Goal: Task Accomplishment & Management: Use online tool/utility

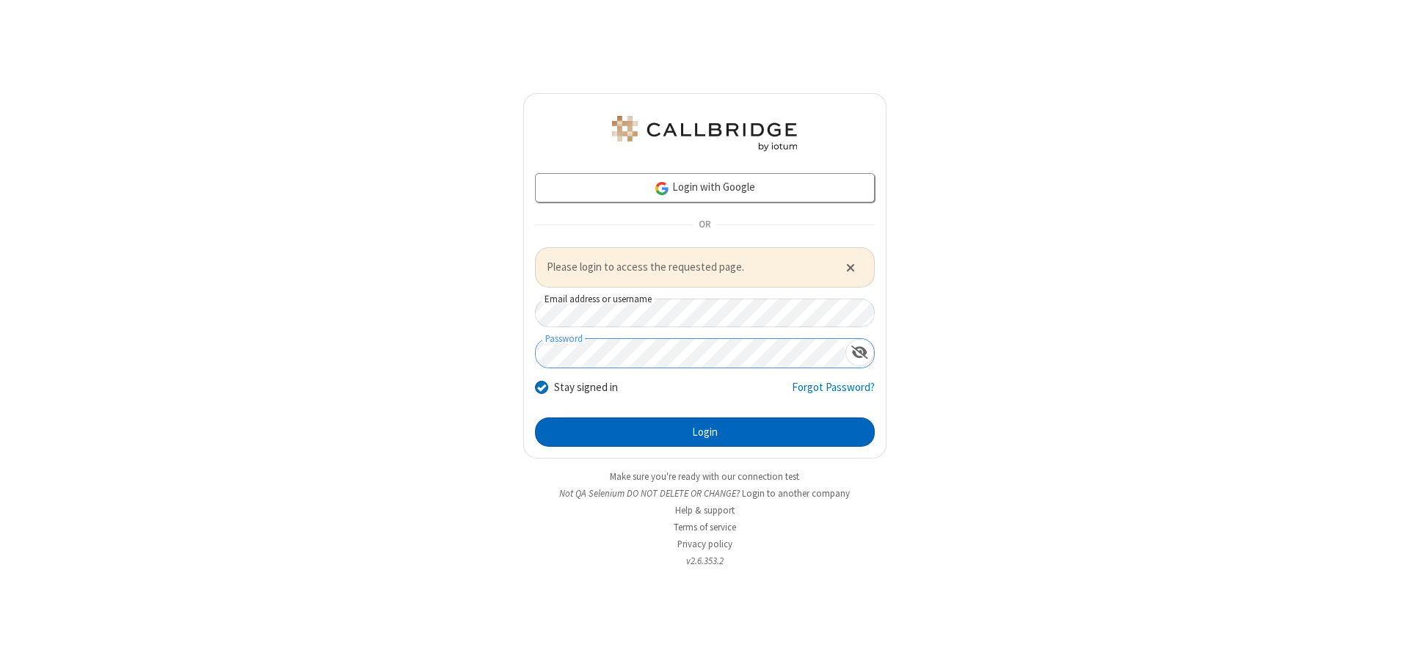
click at [705, 432] on button "Login" at bounding box center [705, 432] width 340 height 29
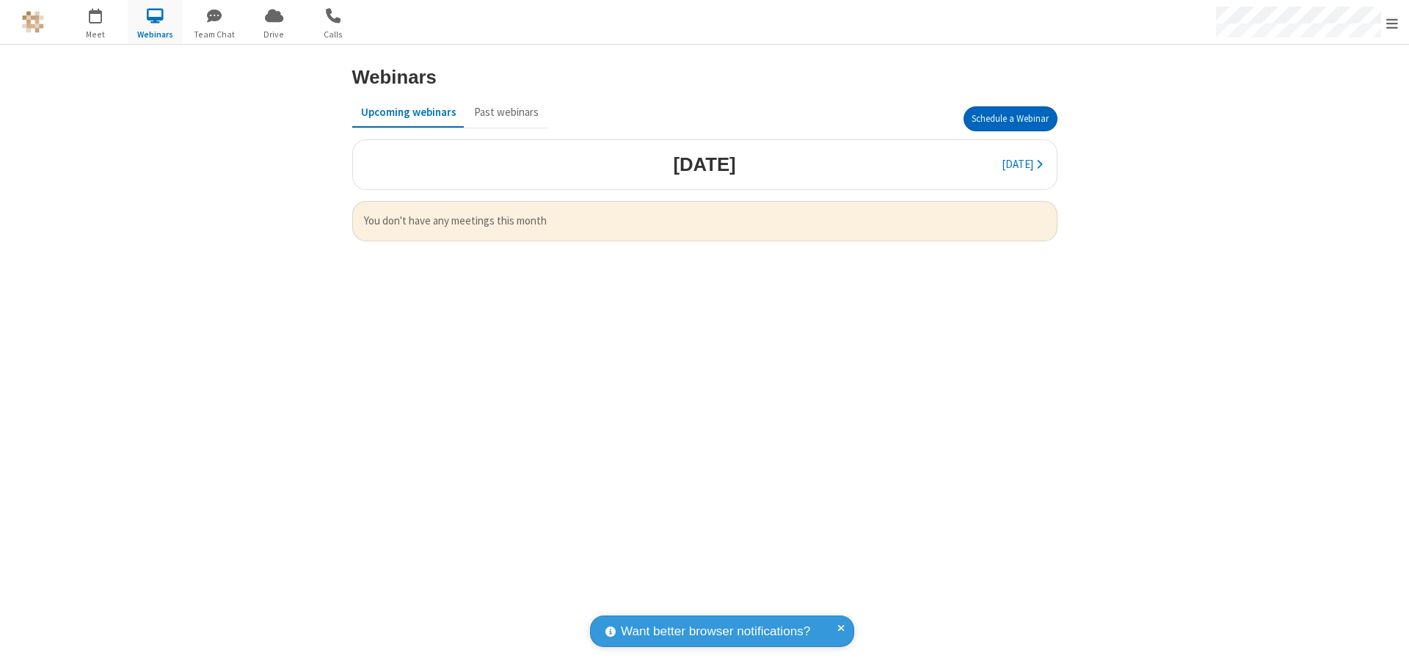
click at [1010, 119] on button "Schedule a Webinar" at bounding box center [1011, 118] width 94 height 25
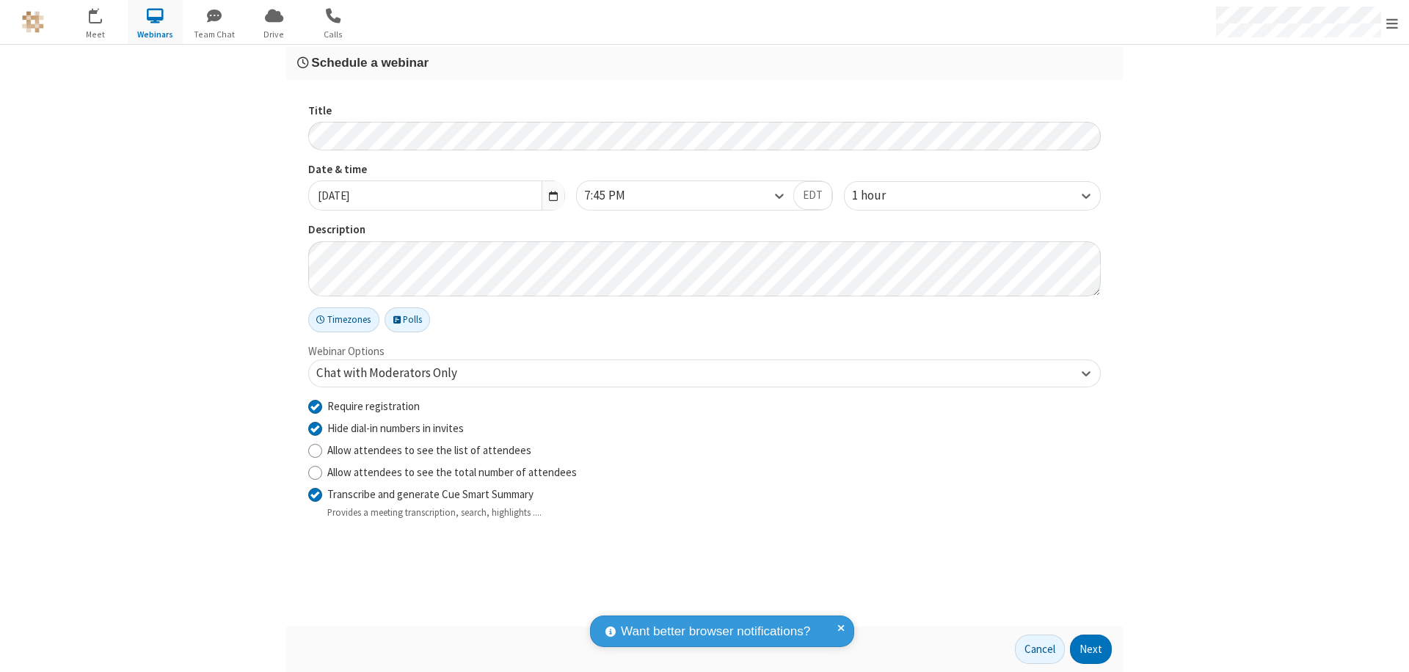
click at [315, 406] on input "Require registration" at bounding box center [315, 406] width 14 height 15
checkbox input "false"
click at [1091, 650] on button "Next" at bounding box center [1091, 649] width 42 height 29
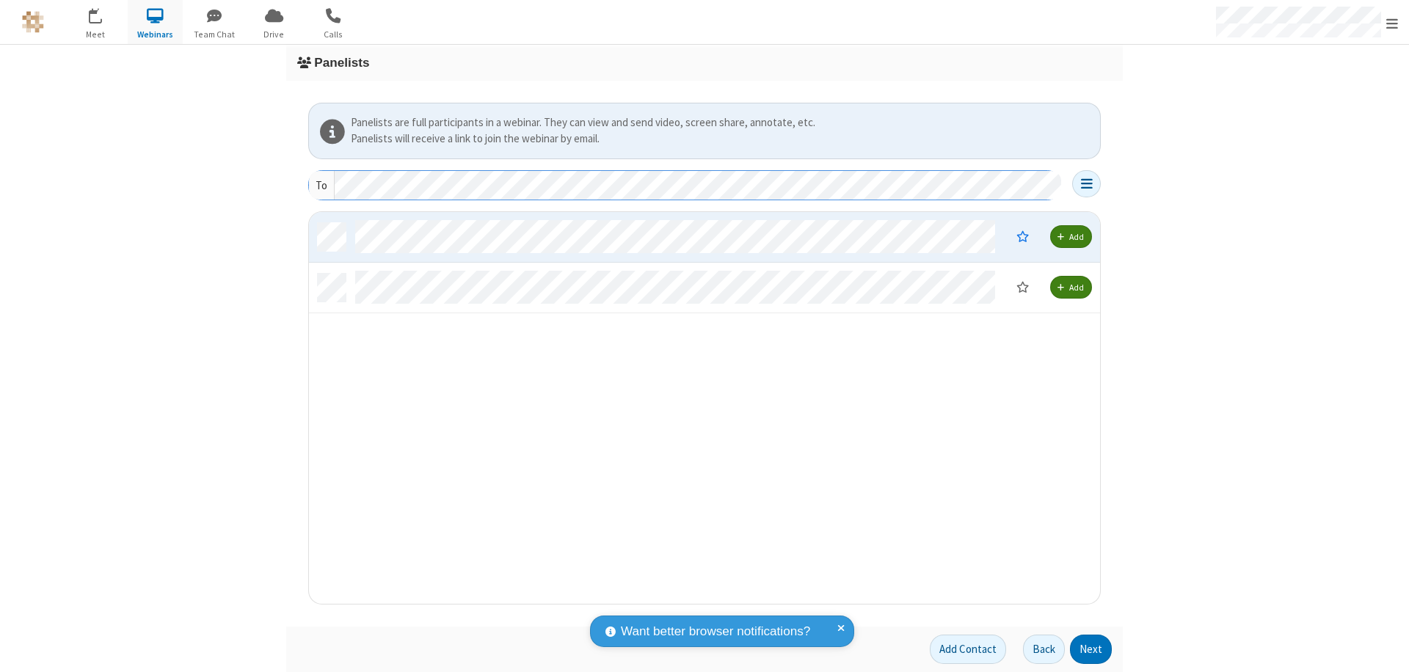
scroll to position [381, 780]
click at [1091, 650] on button "Next" at bounding box center [1091, 649] width 42 height 29
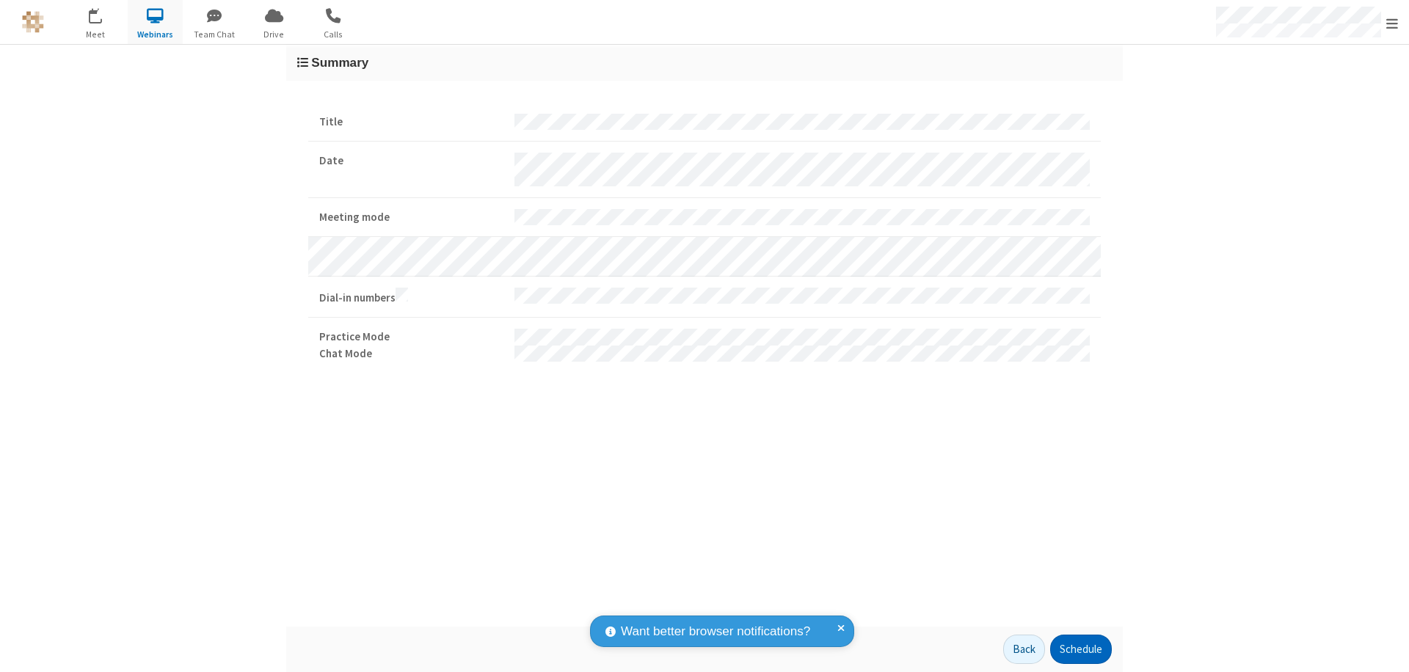
click at [1080, 650] on button "Schedule" at bounding box center [1081, 649] width 62 height 29
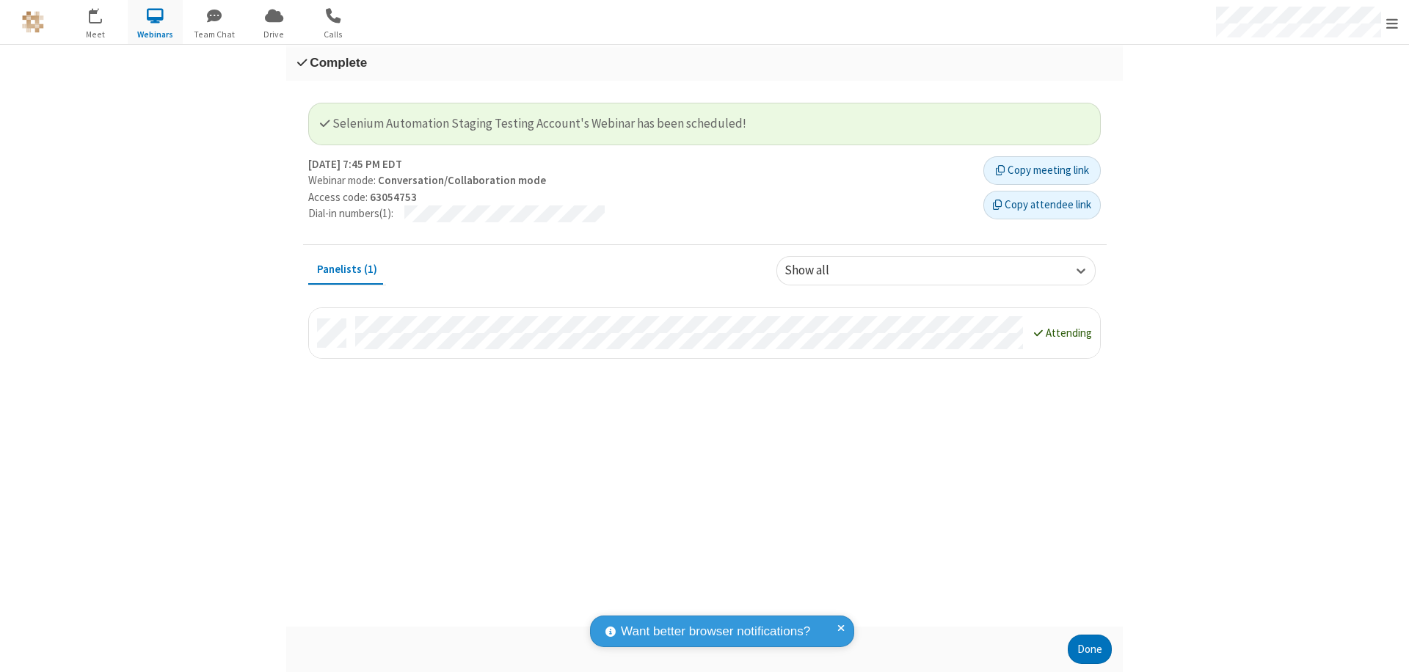
click at [1090, 650] on button "Done" at bounding box center [1090, 649] width 44 height 29
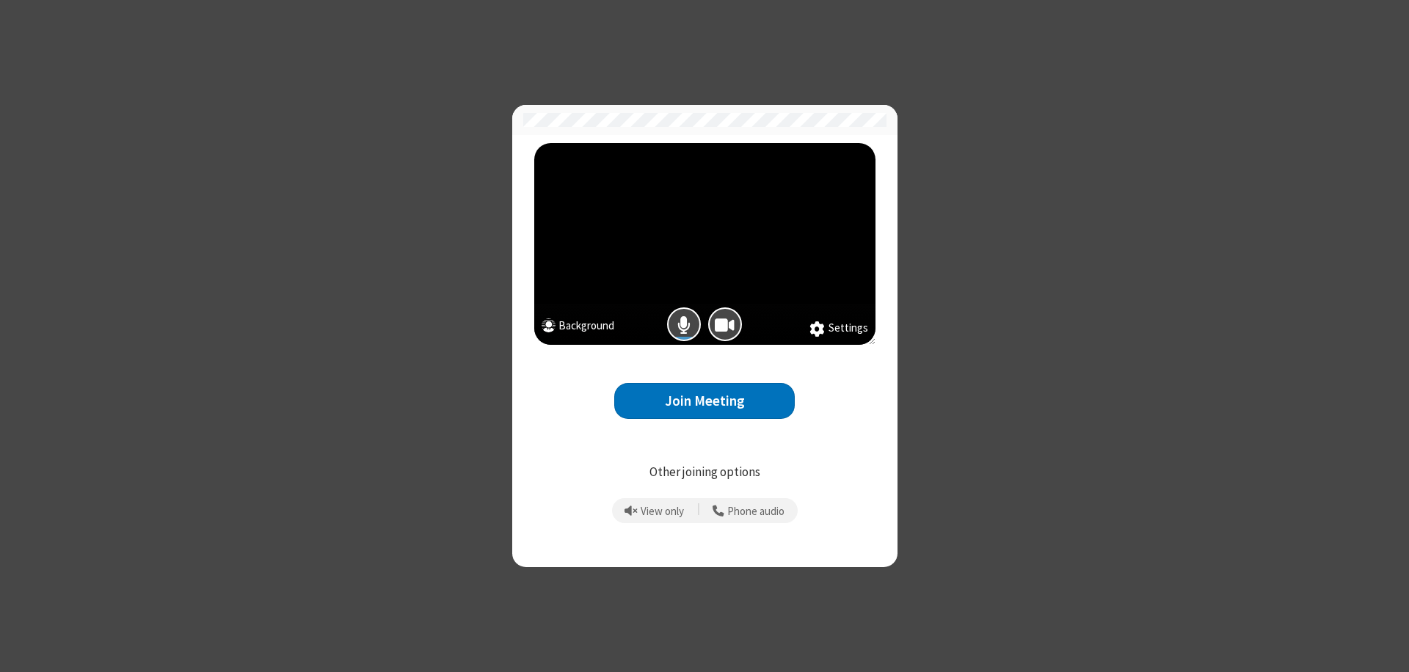
click at [705, 401] on button "Join Meeting" at bounding box center [704, 401] width 181 height 36
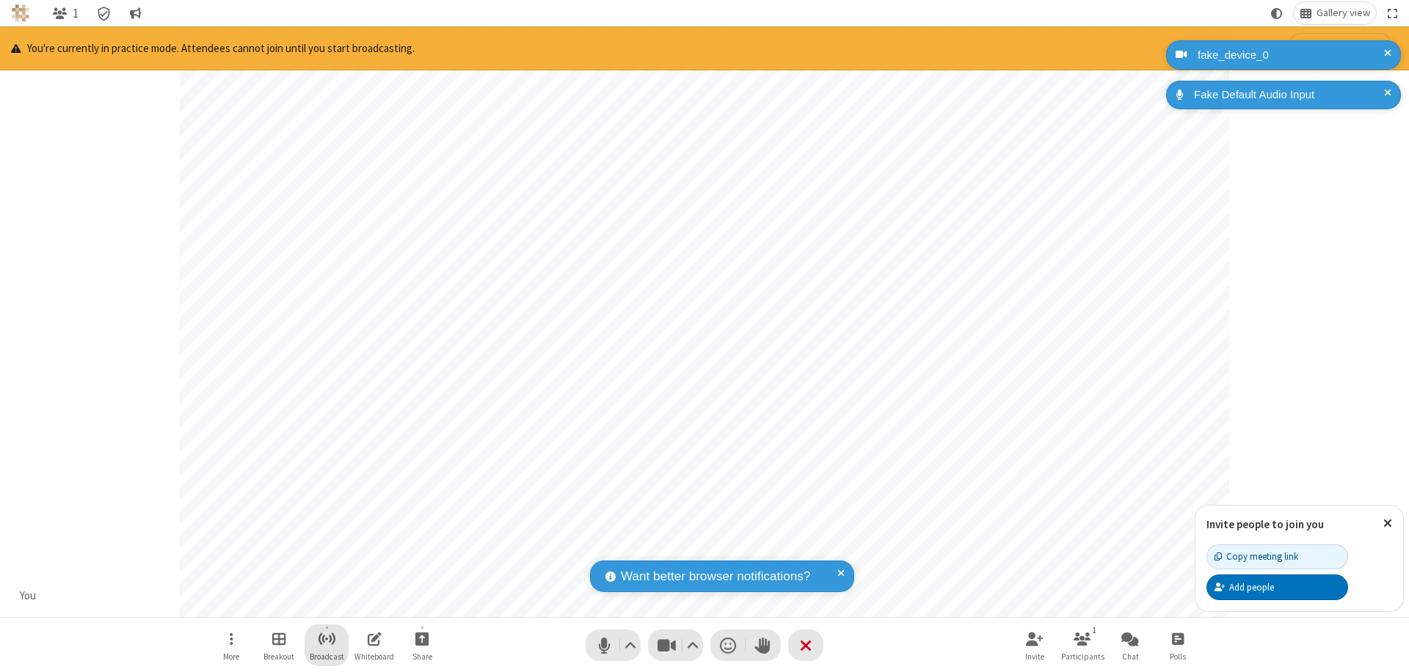
click at [326, 639] on span "Start broadcast" at bounding box center [327, 639] width 18 height 18
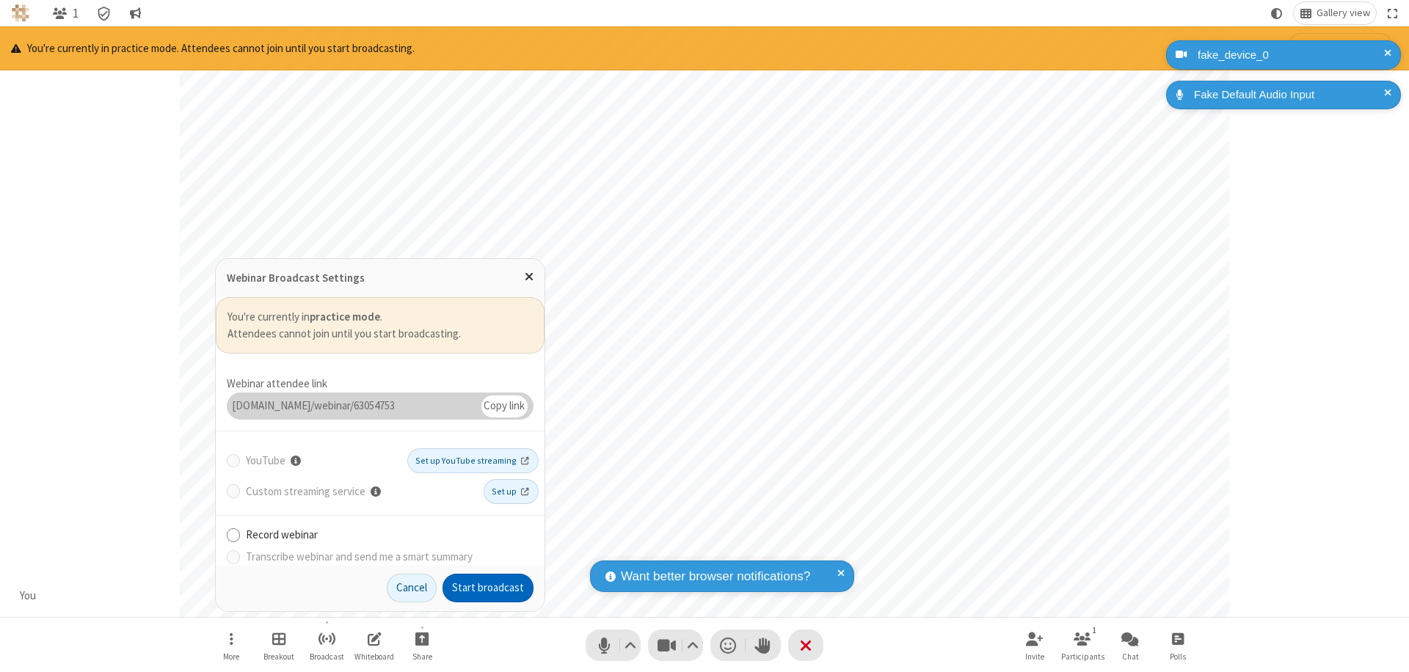
click at [488, 588] on button "Start broadcast" at bounding box center [488, 588] width 91 height 29
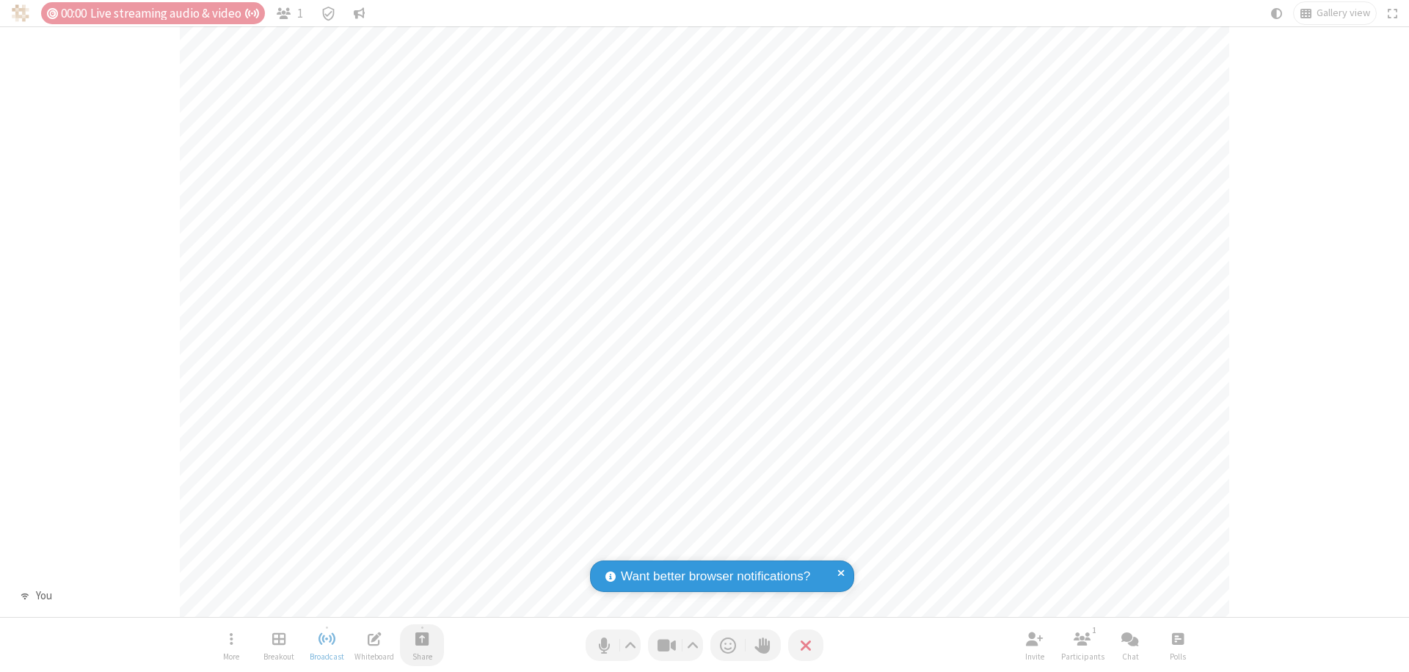
click at [422, 639] on span "Start sharing" at bounding box center [422, 639] width 14 height 18
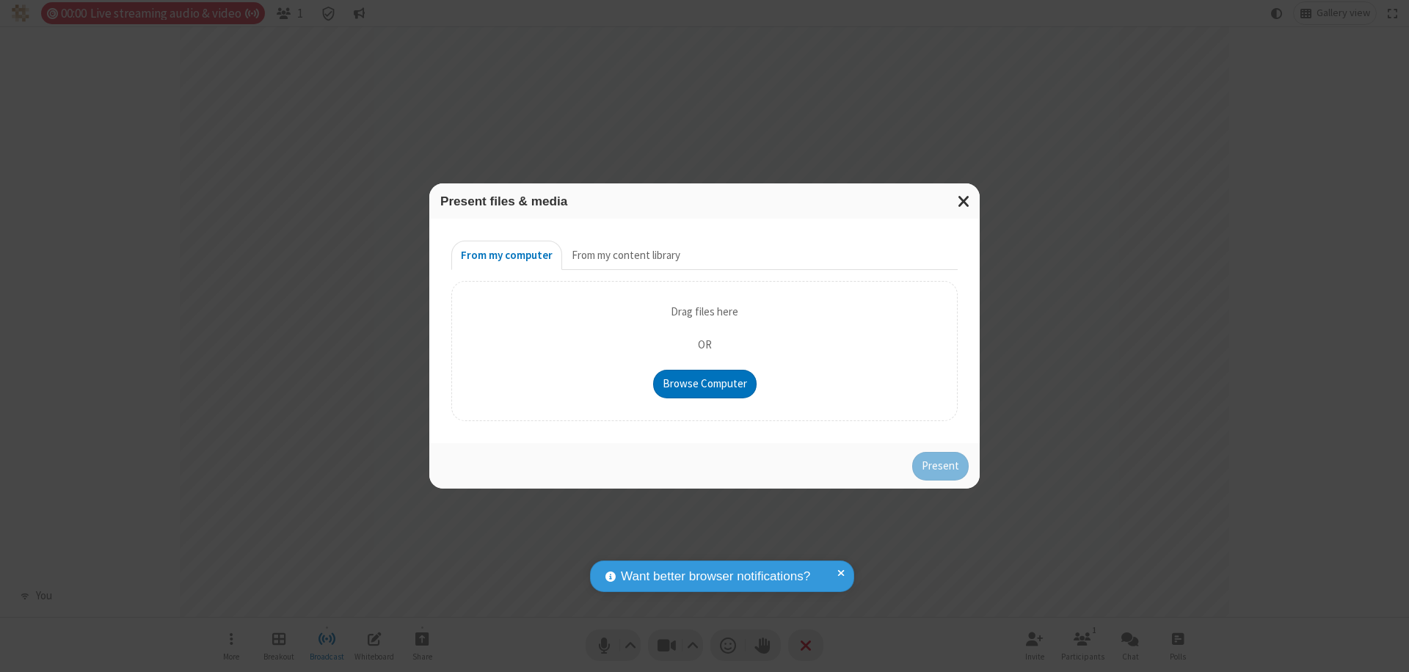
click at [625, 255] on button "From my content library" at bounding box center [626, 255] width 128 height 29
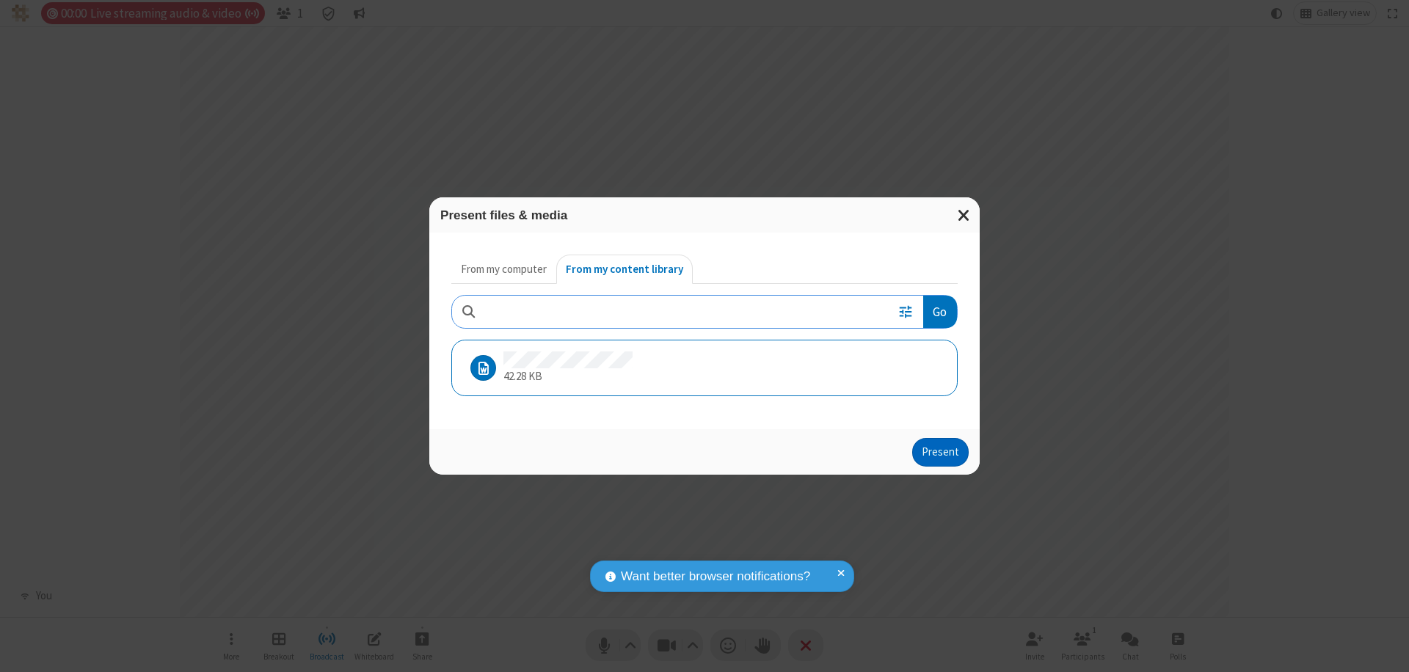
click at [942, 452] on button "Present" at bounding box center [940, 452] width 57 height 29
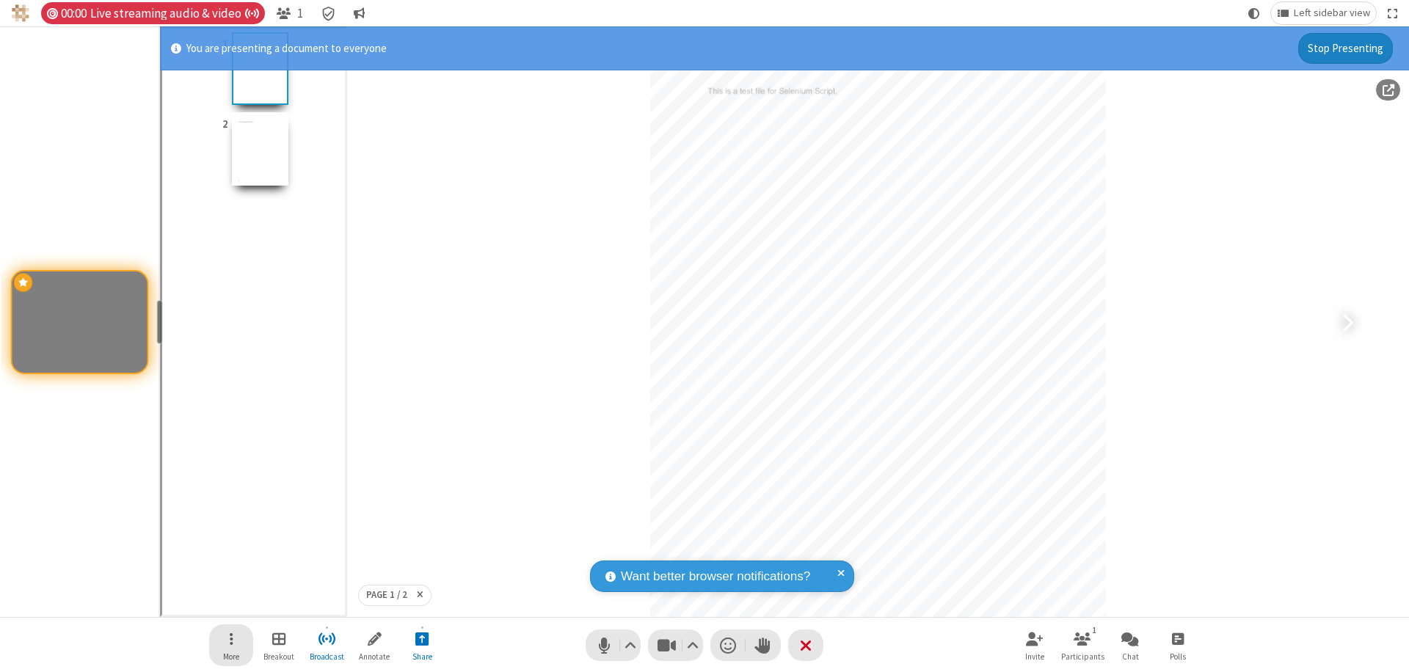
click at [231, 645] on span "Open menu" at bounding box center [232, 639] width 4 height 18
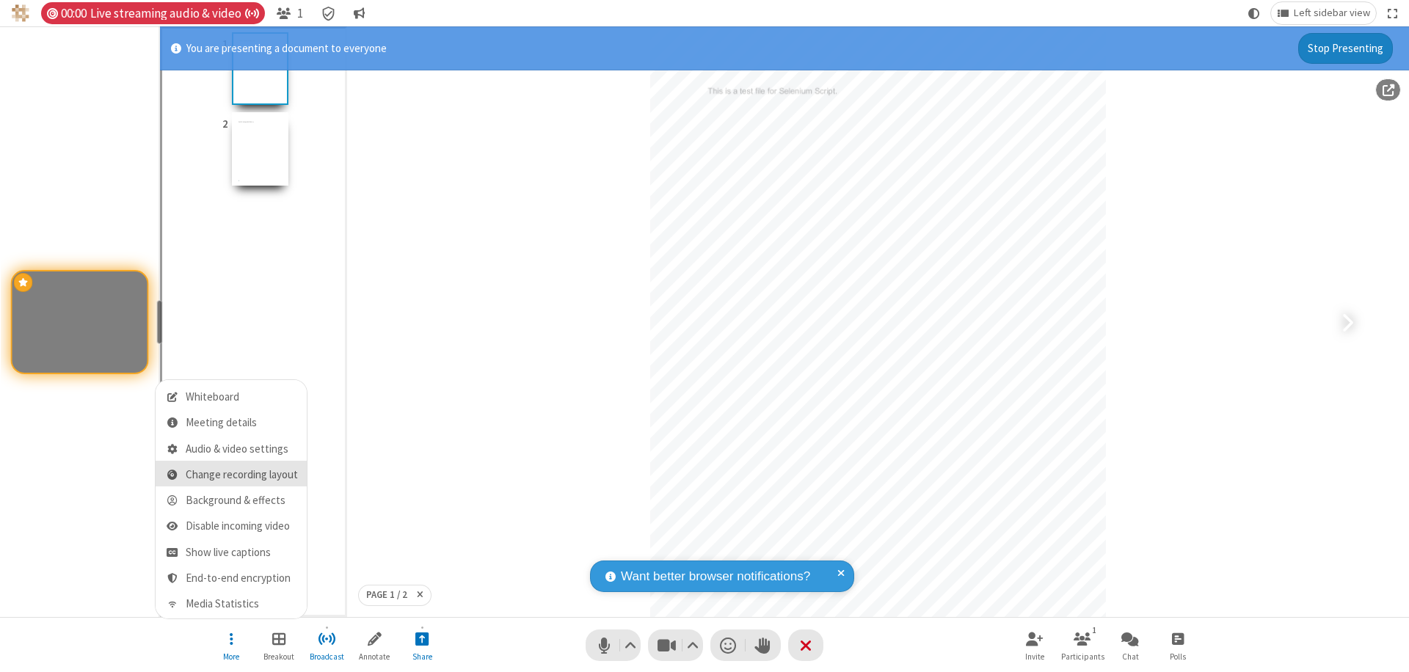
click at [241, 475] on span "Change recording layout" at bounding box center [242, 475] width 112 height 12
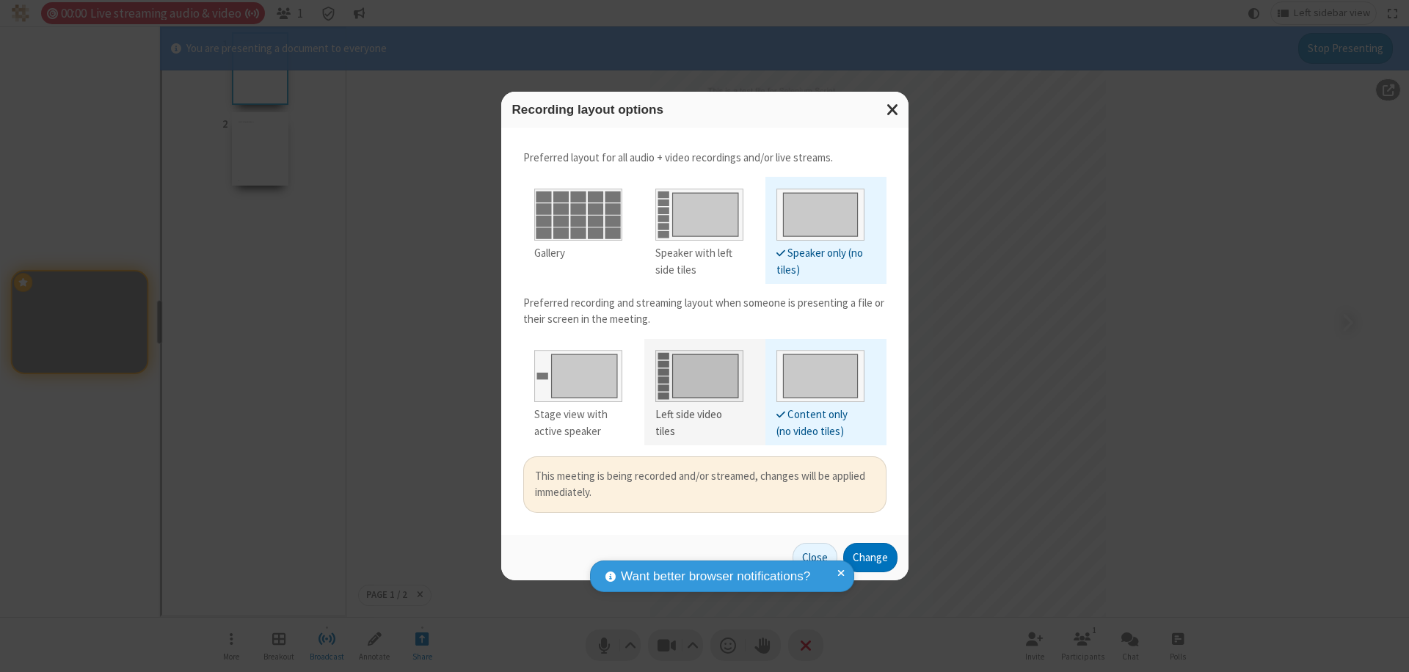
click at [699, 415] on div "Left side video tiles" at bounding box center [699, 423] width 88 height 33
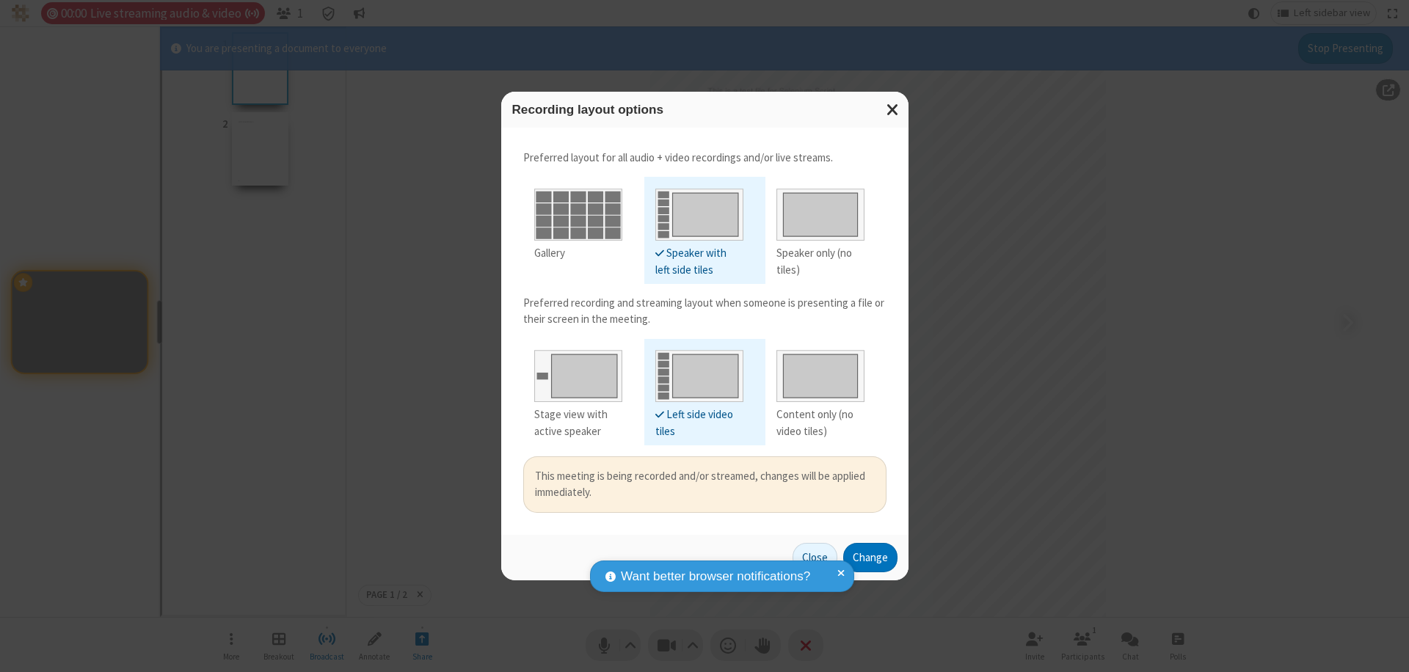
click at [870, 557] on button "Change" at bounding box center [870, 557] width 54 height 29
click at [815, 557] on button "Close" at bounding box center [797, 557] width 45 height 29
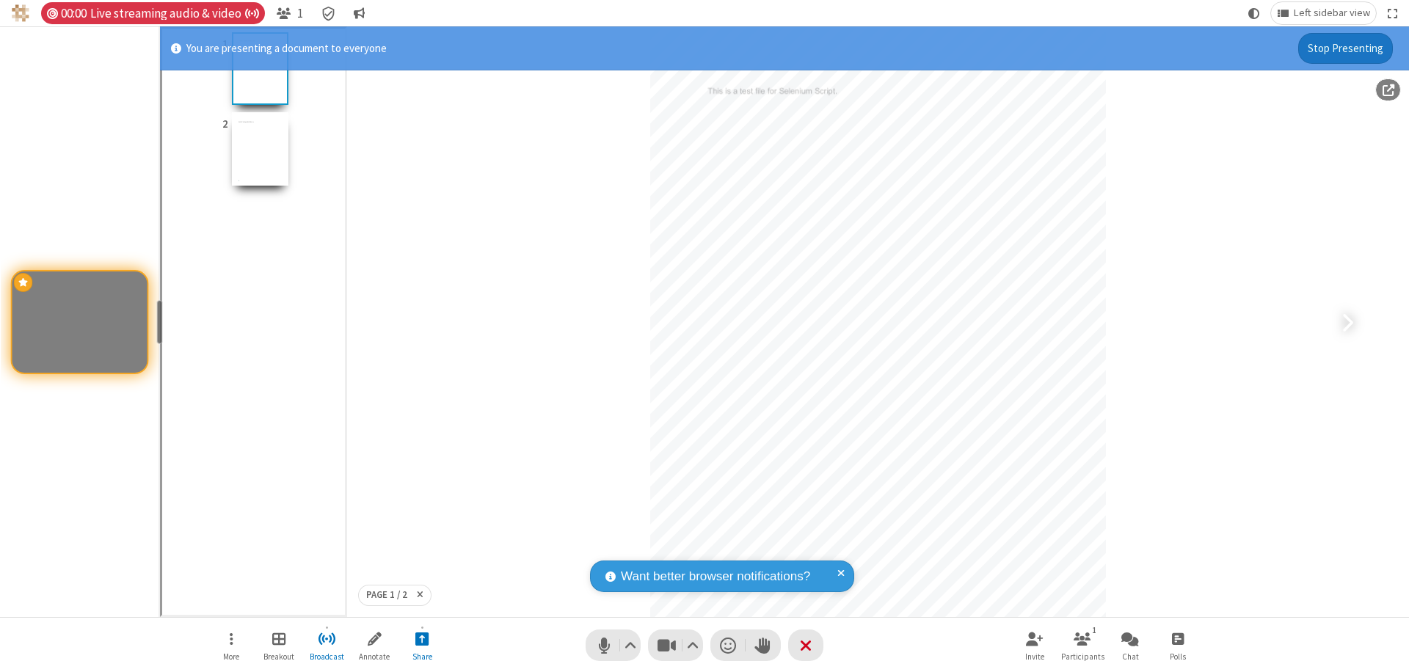
click at [1346, 48] on button "Stop Presenting" at bounding box center [1345, 48] width 95 height 31
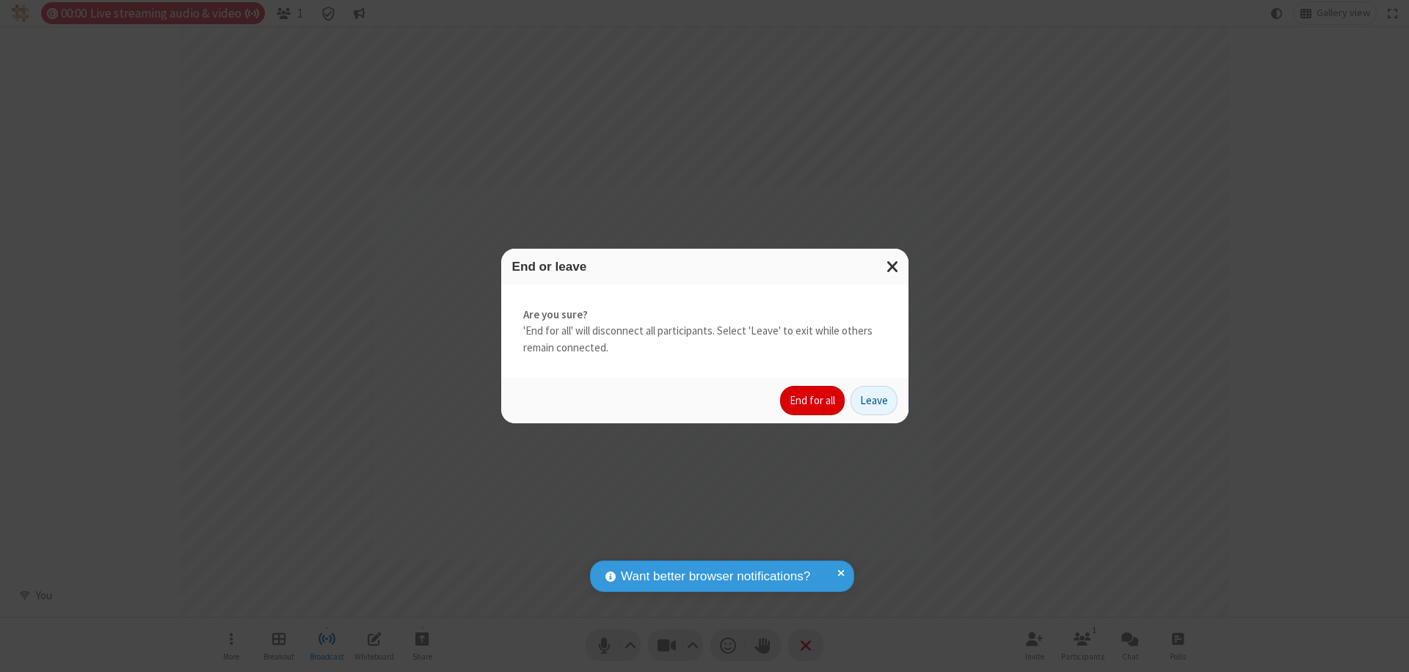
click at [813, 401] on button "End for all" at bounding box center [812, 400] width 65 height 29
